Goal: Task Accomplishment & Management: Manage account settings

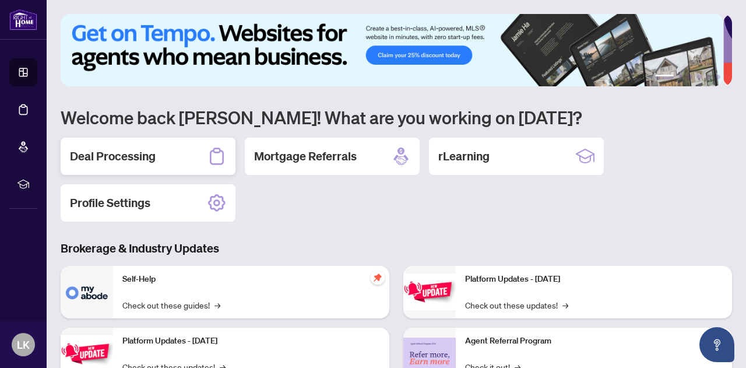
click at [98, 151] on h2 "Deal Processing" at bounding box center [113, 156] width 86 height 16
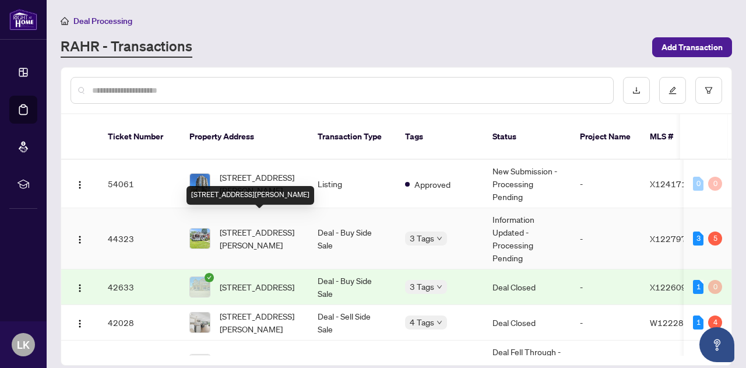
click at [269, 226] on span "[STREET_ADDRESS][PERSON_NAME]" at bounding box center [259, 239] width 79 height 26
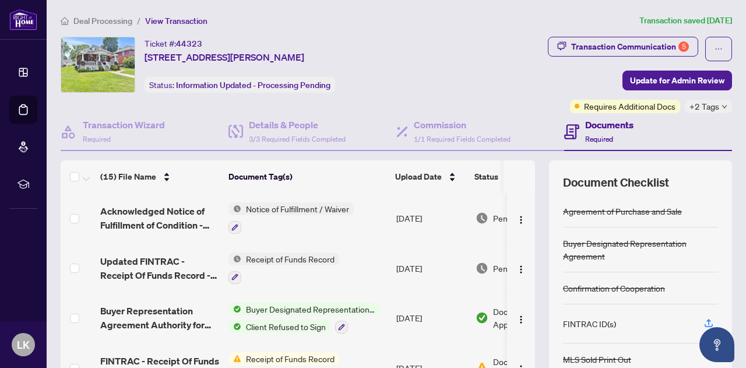
click at [715, 109] on div "+2 Tags" at bounding box center [708, 106] width 47 height 13
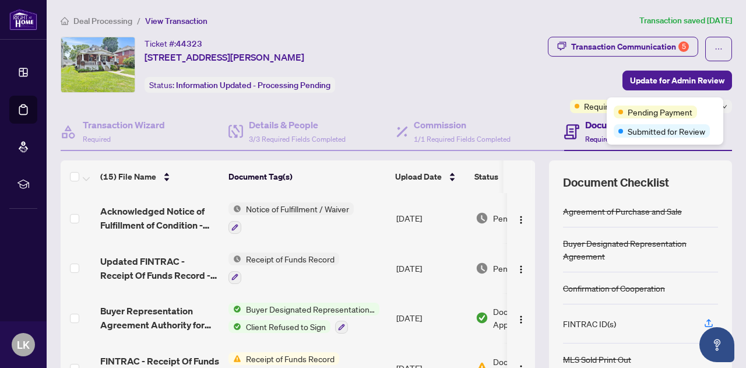
click at [440, 47] on div "Ticket #: 44323 [STREET_ADDRESS][PERSON_NAME] Status: Information Updated - Pro…" at bounding box center [250, 65] width 379 height 56
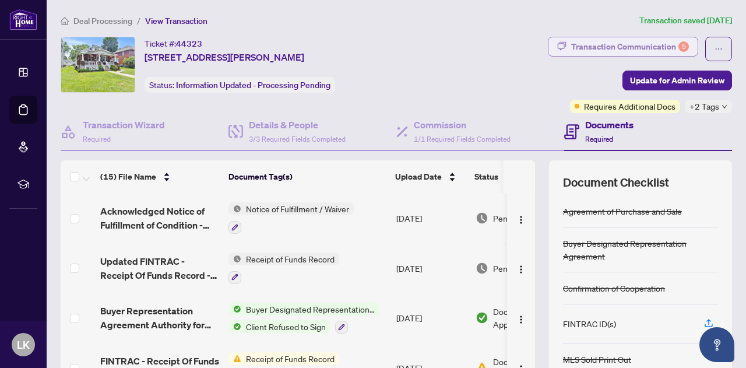
click at [626, 39] on div "Transaction Communication 5" at bounding box center [630, 46] width 118 height 19
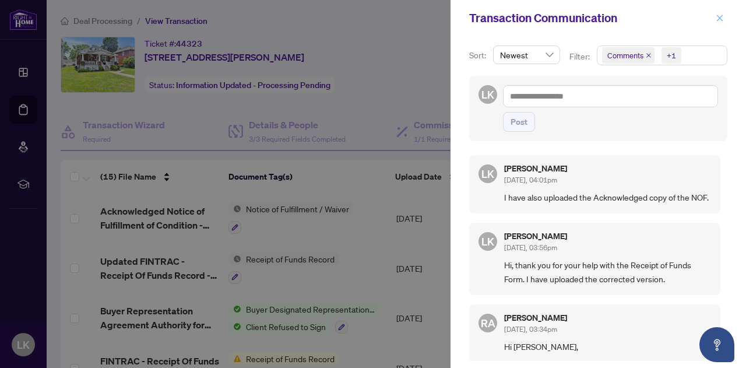
click at [718, 15] on icon "close" at bounding box center [720, 18] width 8 height 8
